Goal: Find specific page/section: Find specific page/section

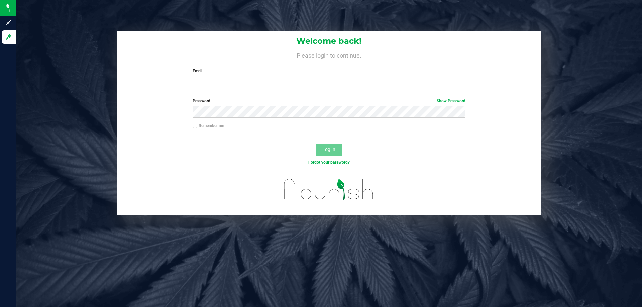
click at [302, 76] on input "Email" at bounding box center [329, 82] width 273 height 12
type input "[EMAIL_ADDRESS][DOMAIN_NAME]"
click at [316, 144] on button "Log In" at bounding box center [329, 150] width 27 height 12
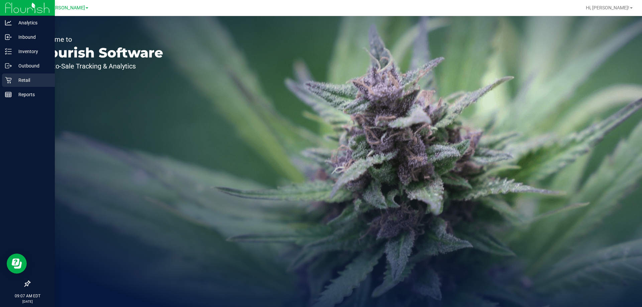
click at [10, 75] on div "Retail" at bounding box center [28, 80] width 53 height 13
